Goal: Task Accomplishment & Management: Use online tool/utility

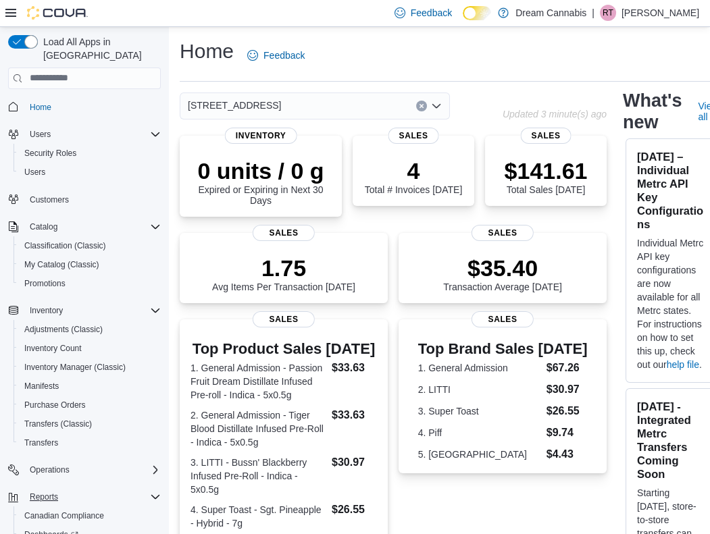
scroll to position [78, 0]
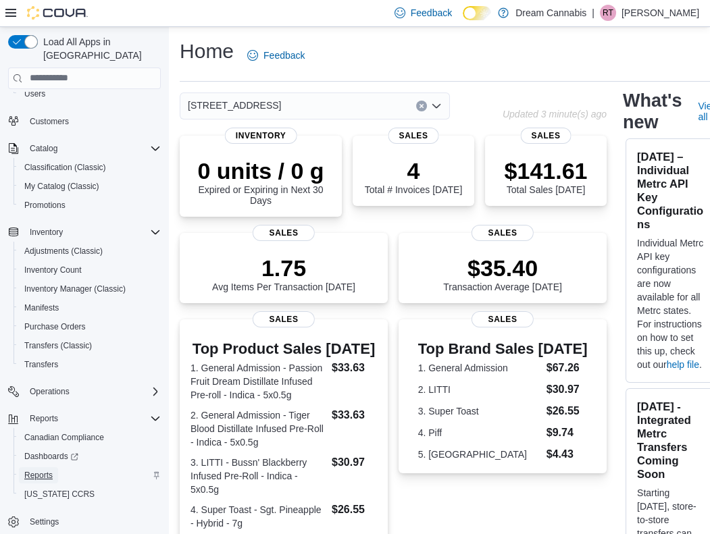
click at [41, 467] on span "Reports" at bounding box center [38, 475] width 28 height 16
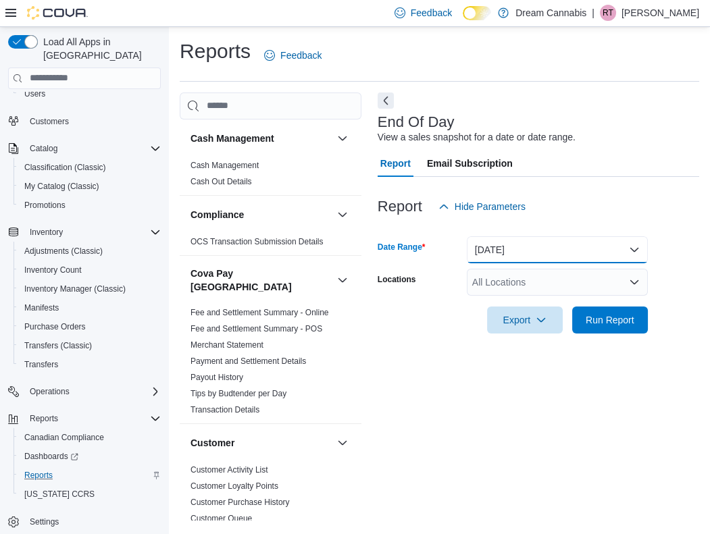
click at [490, 254] on button "Today" at bounding box center [557, 249] width 181 height 27
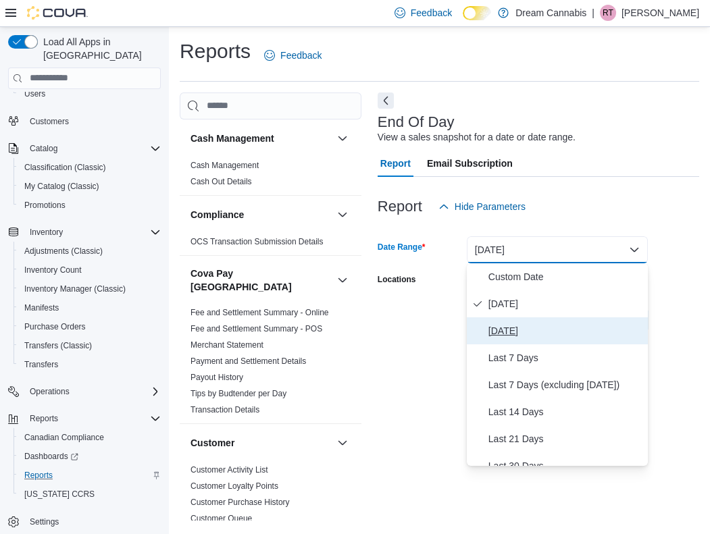
click at [508, 327] on span "Yesterday" at bounding box center [565, 331] width 154 height 16
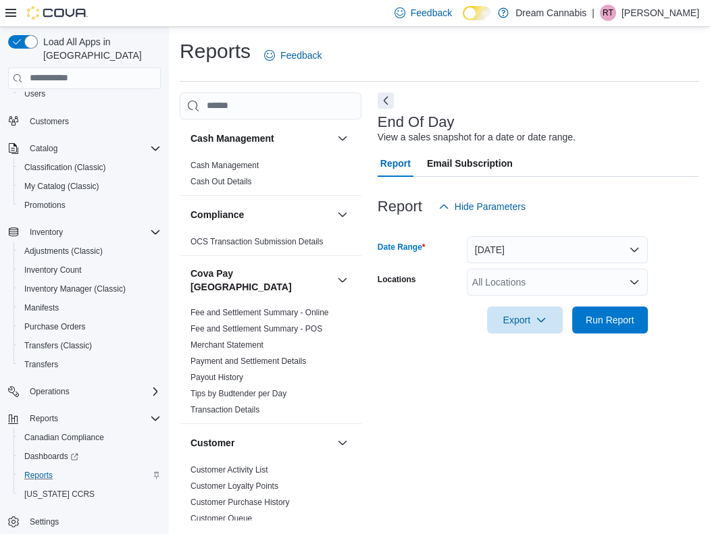
click at [584, 286] on div "All Locations" at bounding box center [557, 282] width 181 height 27
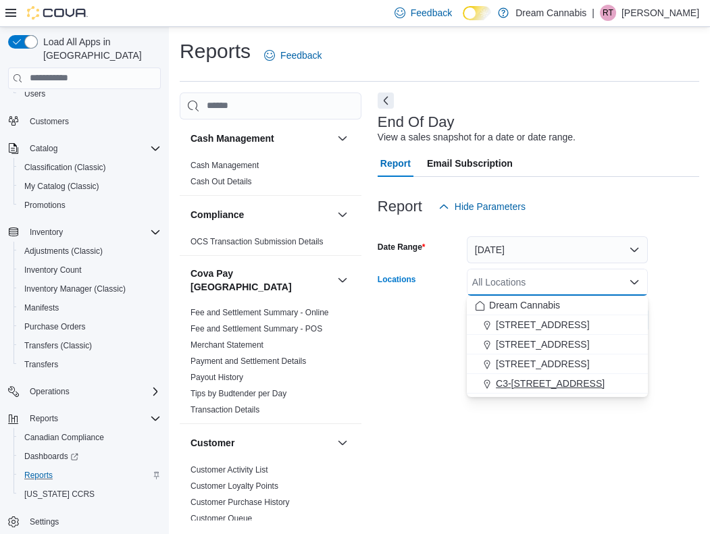
click at [552, 375] on button "C3-3000 Wellington Rd" at bounding box center [557, 384] width 181 height 20
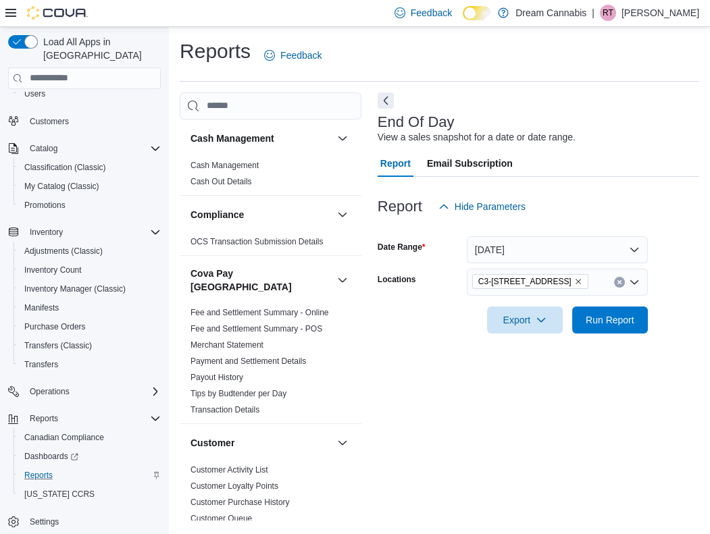
click at [656, 367] on div "End Of Day View a sales snapshot for a date or date range. Report Email Subscri…" at bounding box center [537, 306] width 321 height 427
click at [613, 323] on span "Run Report" at bounding box center [609, 320] width 49 height 14
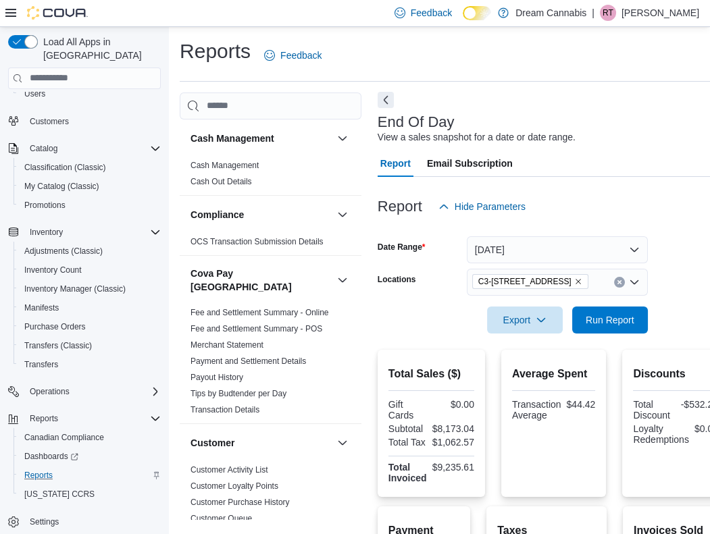
click at [384, 95] on button "Next" at bounding box center [385, 100] width 16 height 16
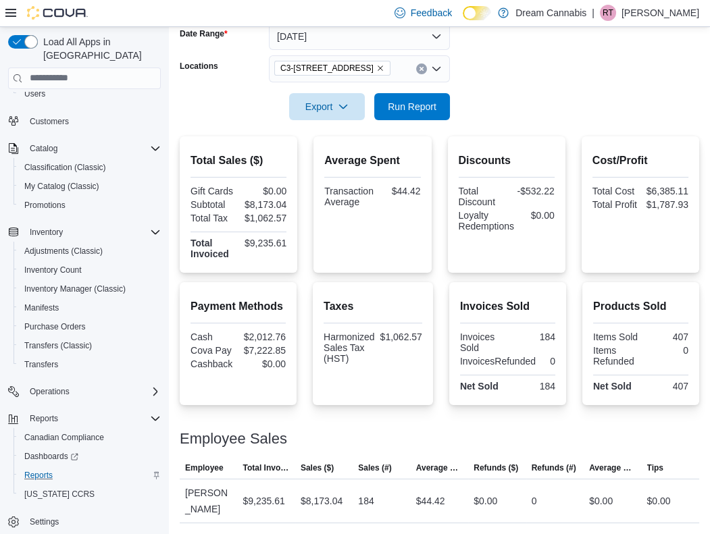
scroll to position [223, 0]
click at [381, 64] on icon "Remove C3-3000 Wellington Rd from selection in this group" at bounding box center [380, 68] width 8 height 8
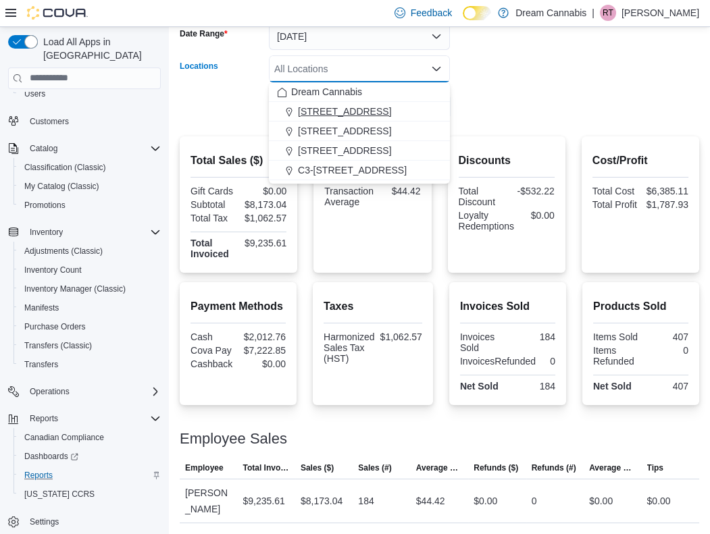
click at [371, 105] on span "1B-250 Greenbank Rd" at bounding box center [344, 112] width 93 height 14
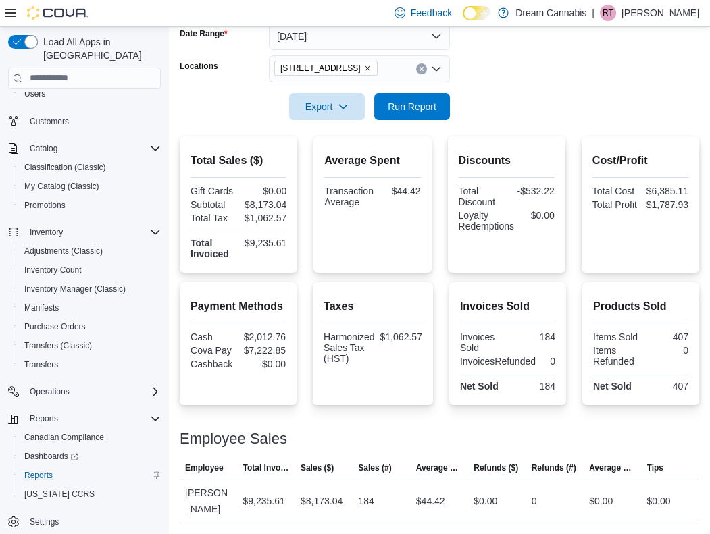
click at [505, 69] on form "Date Range Yesterday Locations 1B-250 Greenbank Rd Export Run Report" at bounding box center [439, 63] width 519 height 113
click at [433, 99] on span "Run Report" at bounding box center [412, 106] width 49 height 14
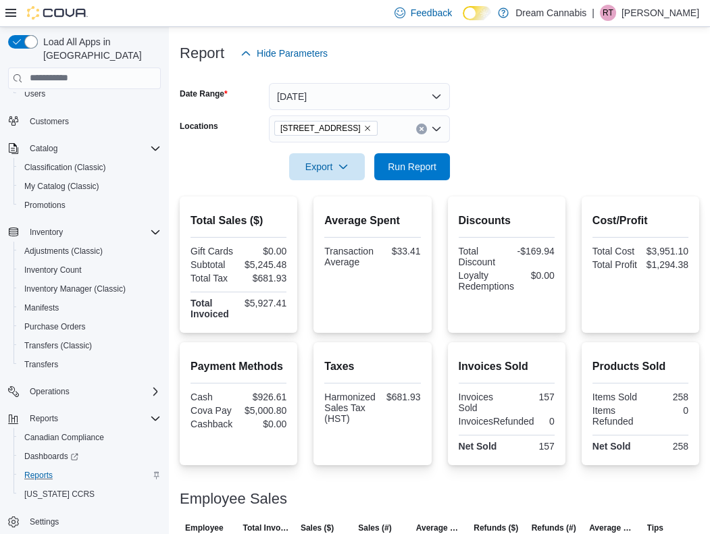
scroll to position [77, 0]
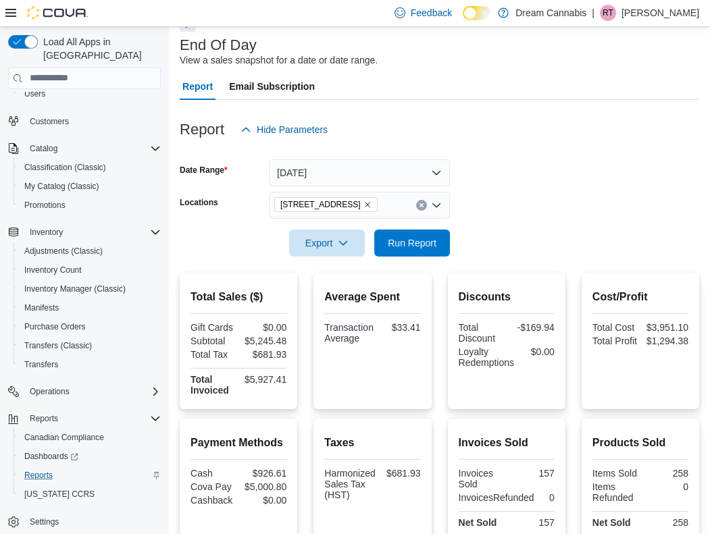
click at [371, 204] on icon "Remove 1B-250 Greenbank Rd from selection in this group" at bounding box center [367, 205] width 8 height 8
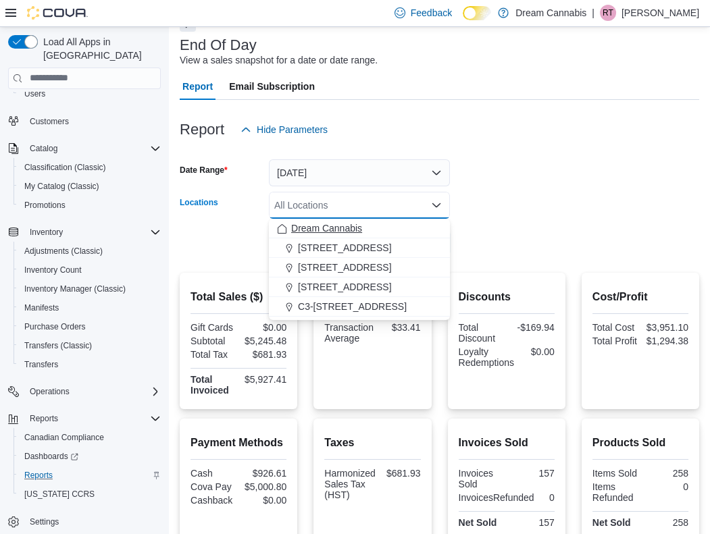
click at [332, 226] on span "Dream Cannabis" at bounding box center [326, 228] width 71 height 14
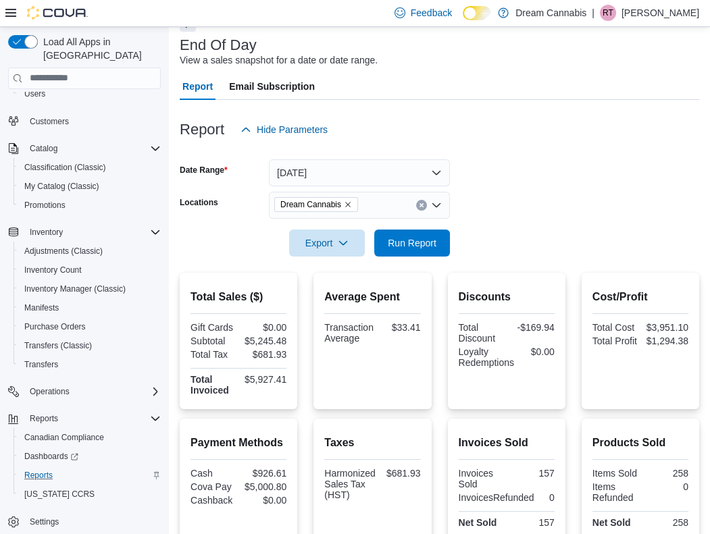
click at [528, 172] on form "Date Range Yesterday Locations Dream Cannabis Export Run Report" at bounding box center [439, 199] width 519 height 113
click at [425, 240] on span "Run Report" at bounding box center [412, 243] width 49 height 14
